Goal: Find specific fact: Find contact information

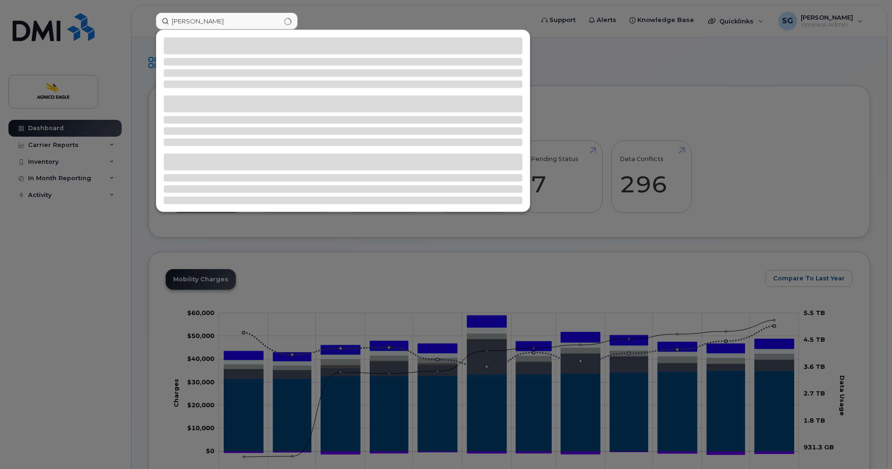
scroll to position [795, 0]
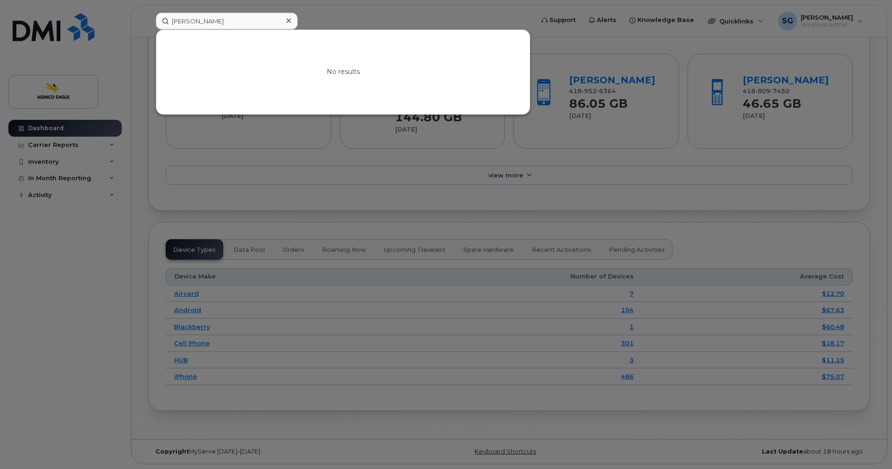
type input "Anne-Marie"
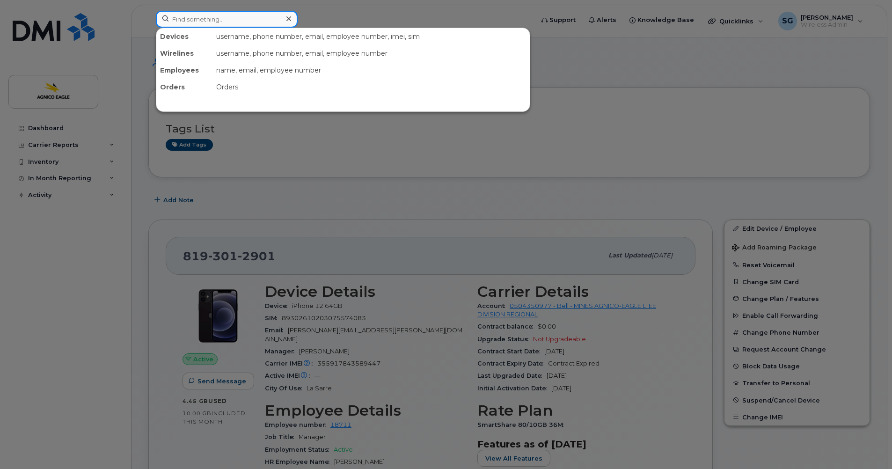
click at [225, 23] on input at bounding box center [227, 19] width 142 height 17
paste input "[PERSON_NAME]"
type input "[PERSON_NAME]"
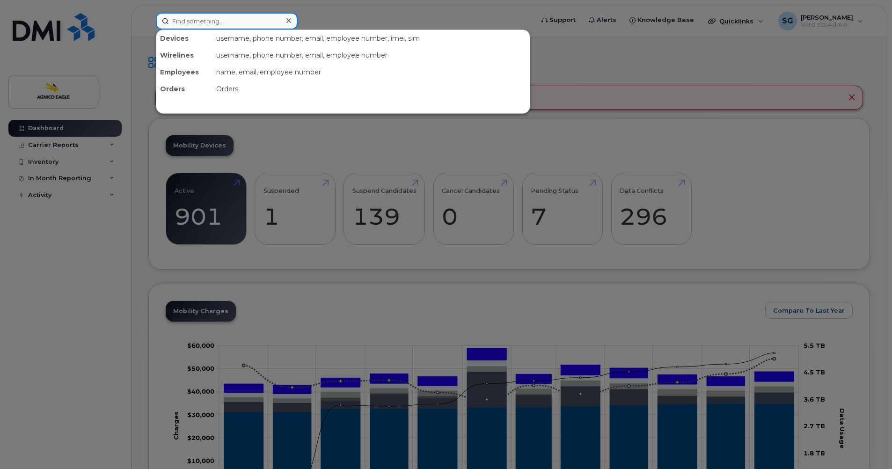
click at [202, 19] on input at bounding box center [227, 21] width 142 height 17
paste input "Anne-Marie Boutin"
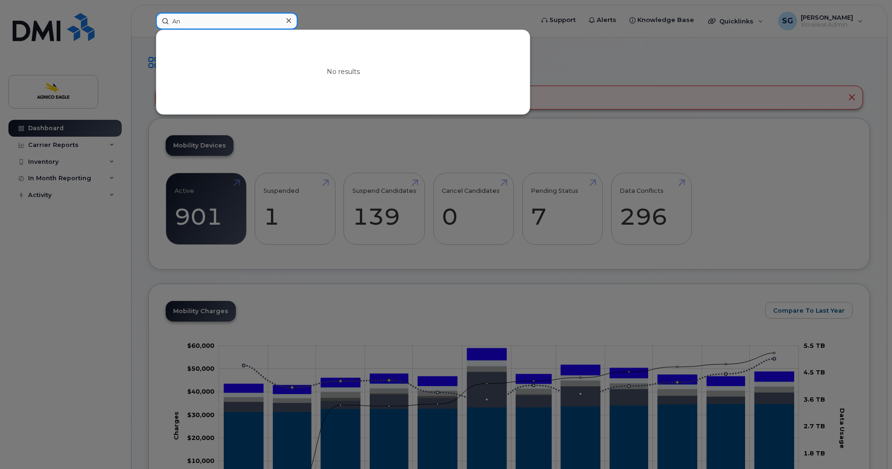
type input "A"
click at [201, 20] on input at bounding box center [227, 21] width 142 height 17
paste input "819-355-0780"
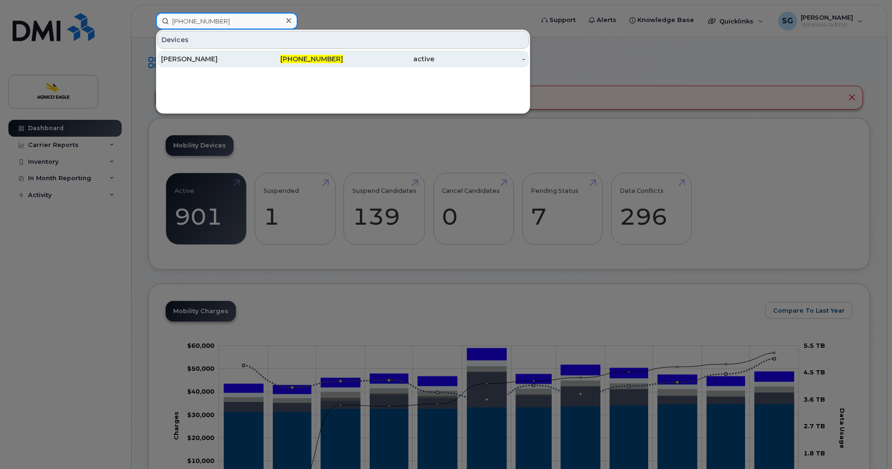
type input "819-355-0780"
click at [188, 57] on div "Anne Marie Boutin" at bounding box center [206, 58] width 91 height 9
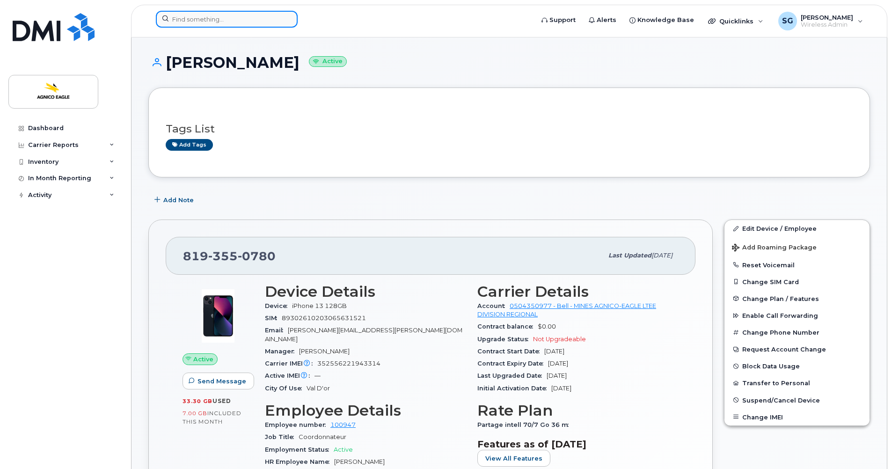
click at [209, 17] on input at bounding box center [227, 19] width 142 height 17
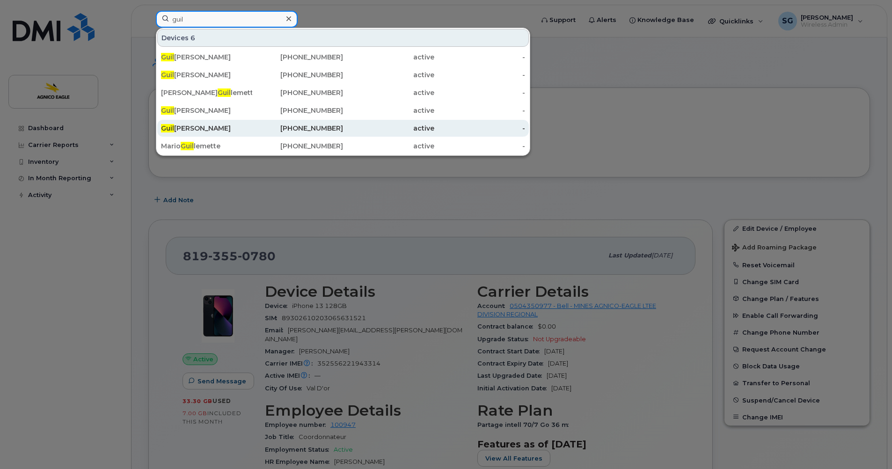
type input "guil"
click at [200, 131] on div "Guil laume Béchard" at bounding box center [206, 128] width 91 height 9
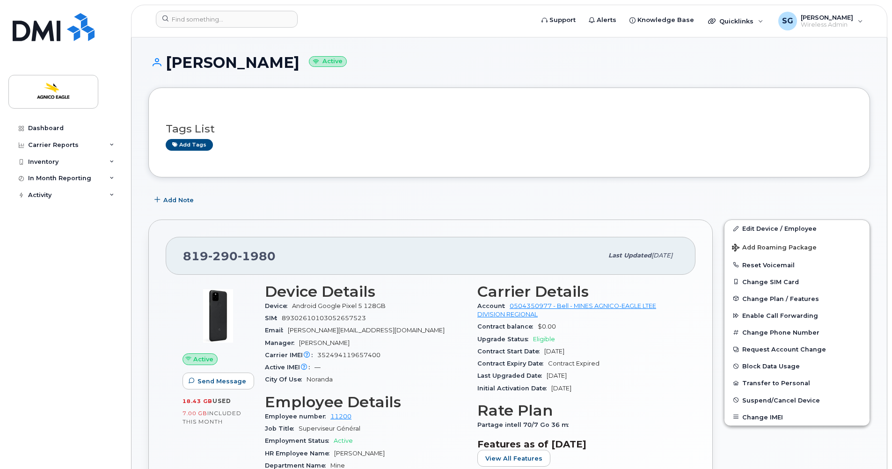
drag, startPoint x: 316, startPoint y: 60, endPoint x: 165, endPoint y: 58, distance: 151.2
click at [165, 58] on h1 "[PERSON_NAME] Active" at bounding box center [508, 62] width 721 height 16
copy h1 "[PERSON_NAME]"
click at [315, 66] on h1 "[PERSON_NAME] Active" at bounding box center [508, 62] width 721 height 16
drag, startPoint x: 317, startPoint y: 63, endPoint x: 168, endPoint y: 72, distance: 149.5
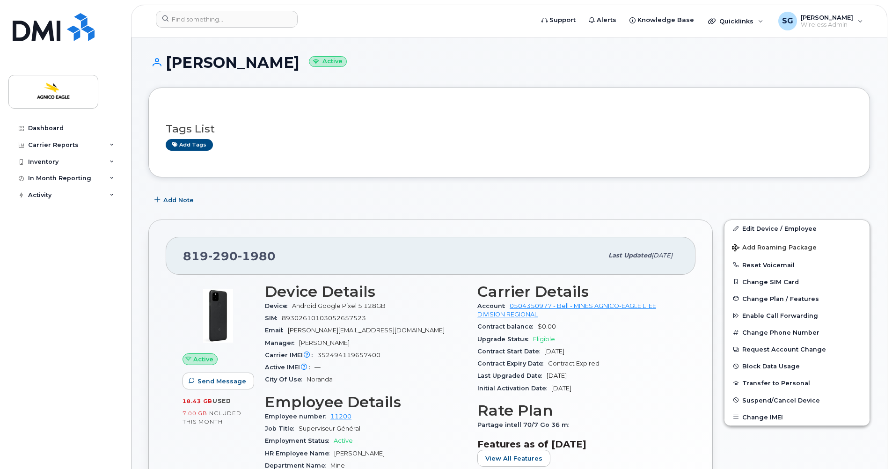
click at [168, 72] on div "[PERSON_NAME] Active" at bounding box center [508, 70] width 721 height 33
copy h1 "[PERSON_NAME]"
drag, startPoint x: 278, startPoint y: 257, endPoint x: 176, endPoint y: 241, distance: 102.8
click at [177, 241] on div "[PHONE_NUMBER] Last updated [DATE]" at bounding box center [431, 255] width 530 height 37
copy span "[PHONE_NUMBER]"
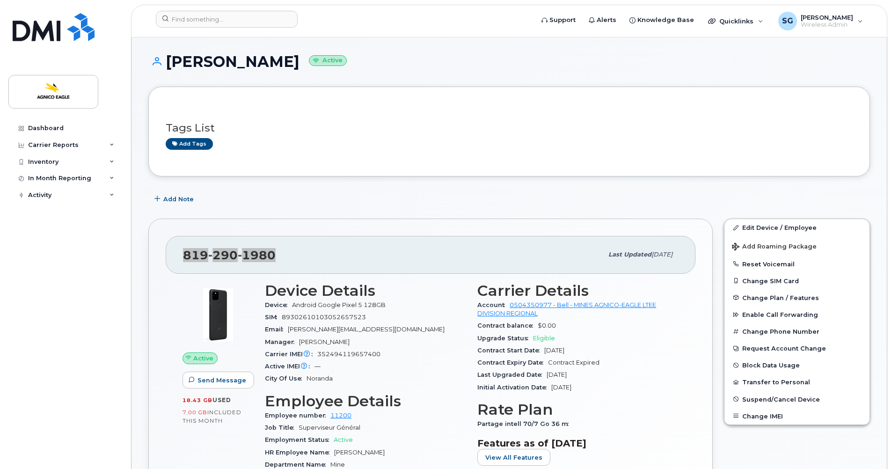
scroll to position [1, 0]
